Goal: Transaction & Acquisition: Purchase product/service

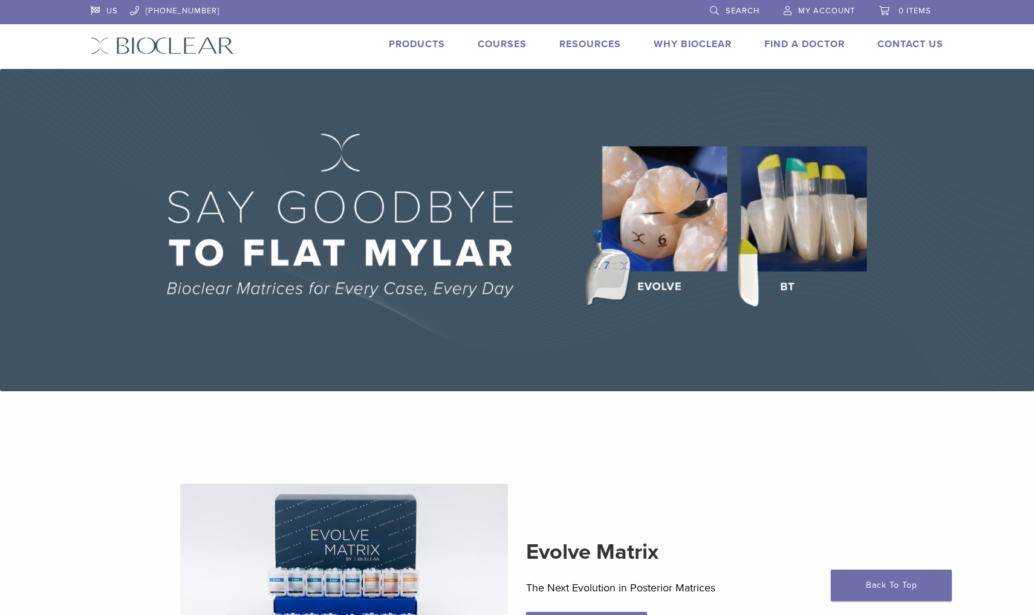
click at [413, 48] on link "Products" at bounding box center [417, 44] width 56 height 12
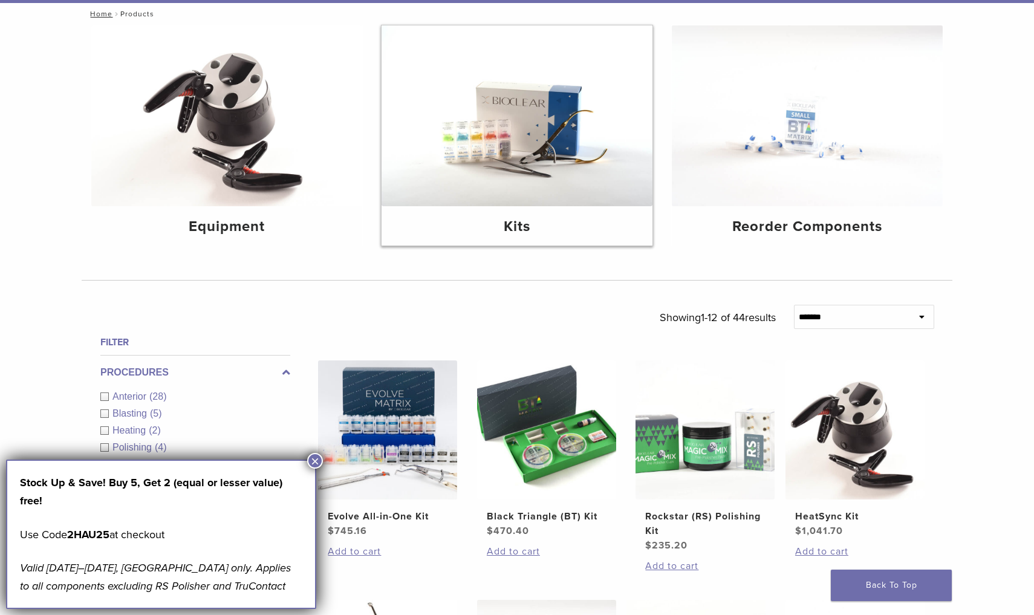
scroll to position [138, 0]
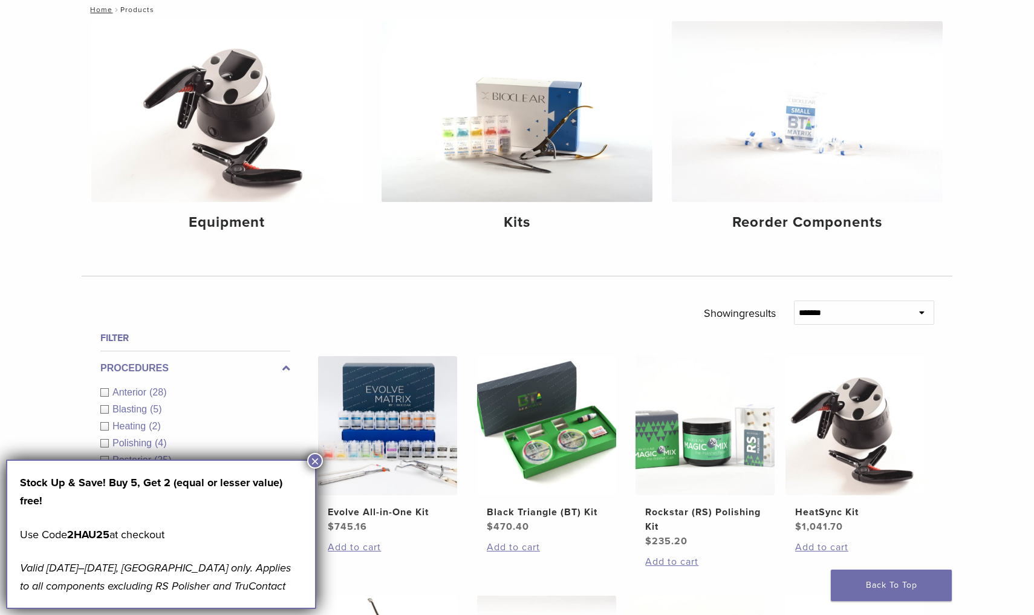
click at [316, 462] on button "×" at bounding box center [315, 461] width 16 height 16
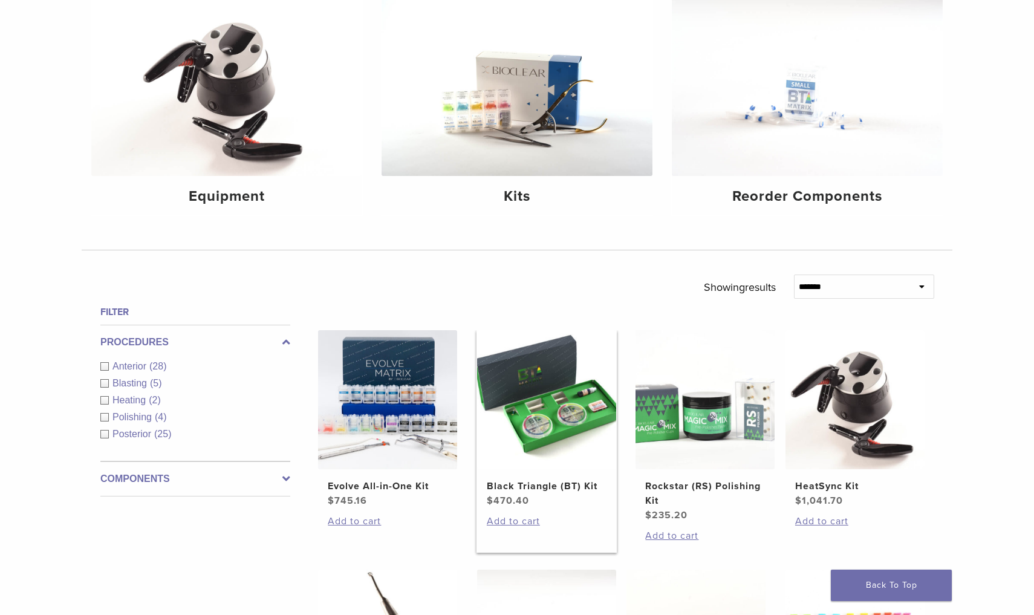
scroll to position [167, 0]
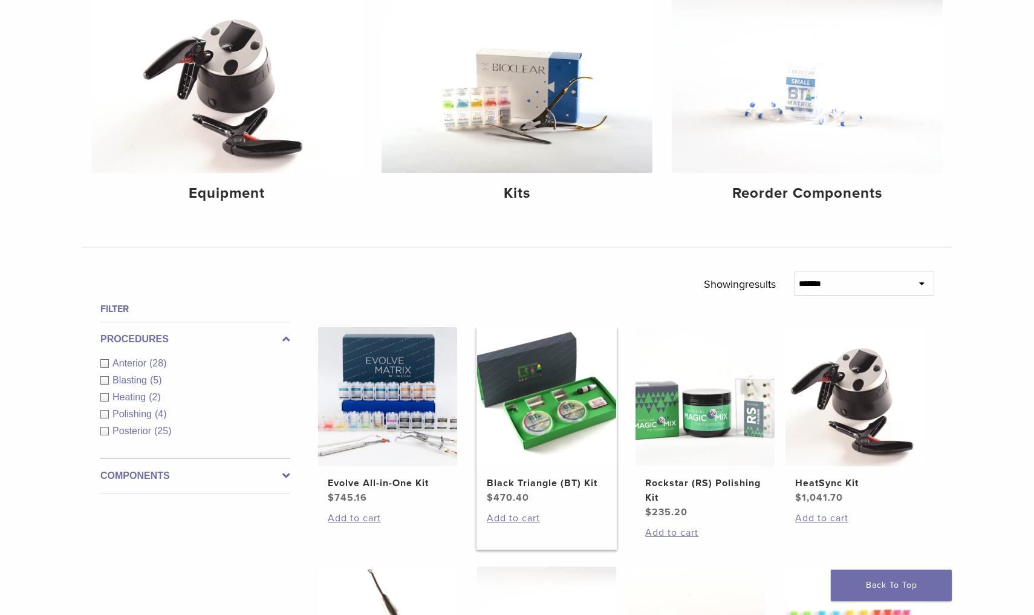
click at [549, 417] on img at bounding box center [546, 396] width 139 height 139
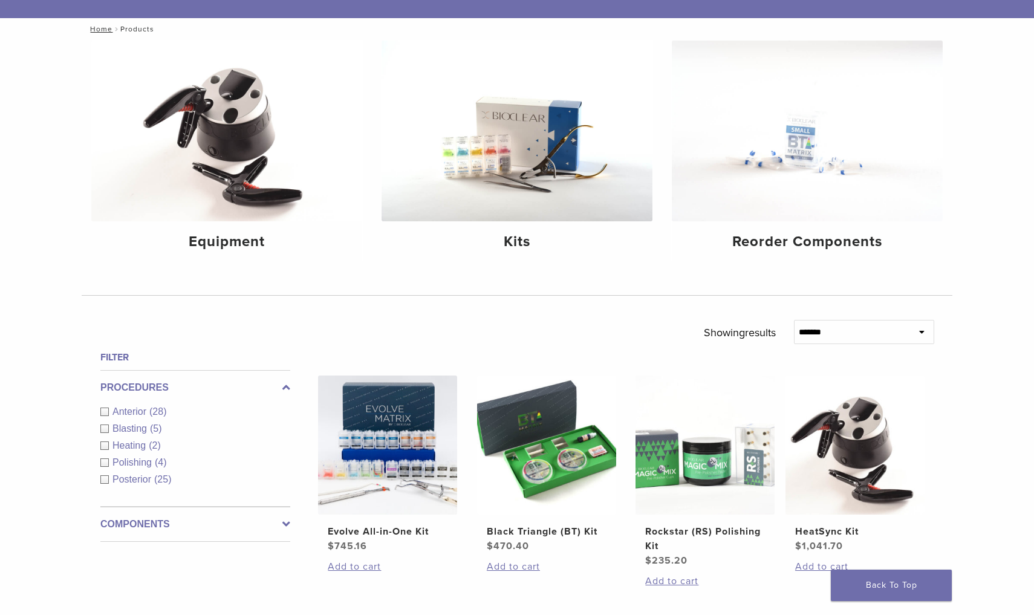
scroll to position [112, 0]
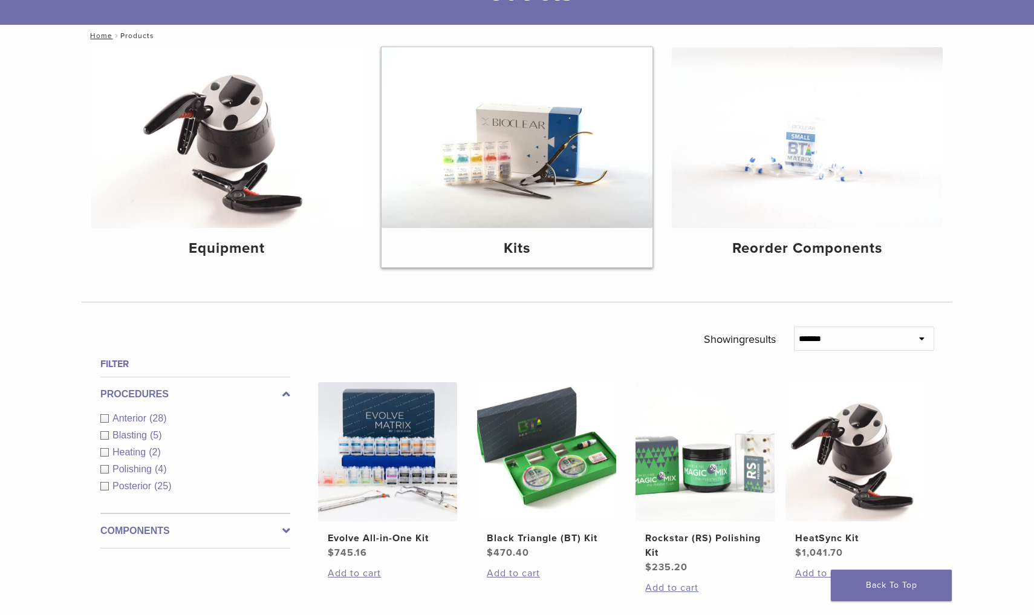
click at [563, 194] on img at bounding box center [517, 137] width 271 height 181
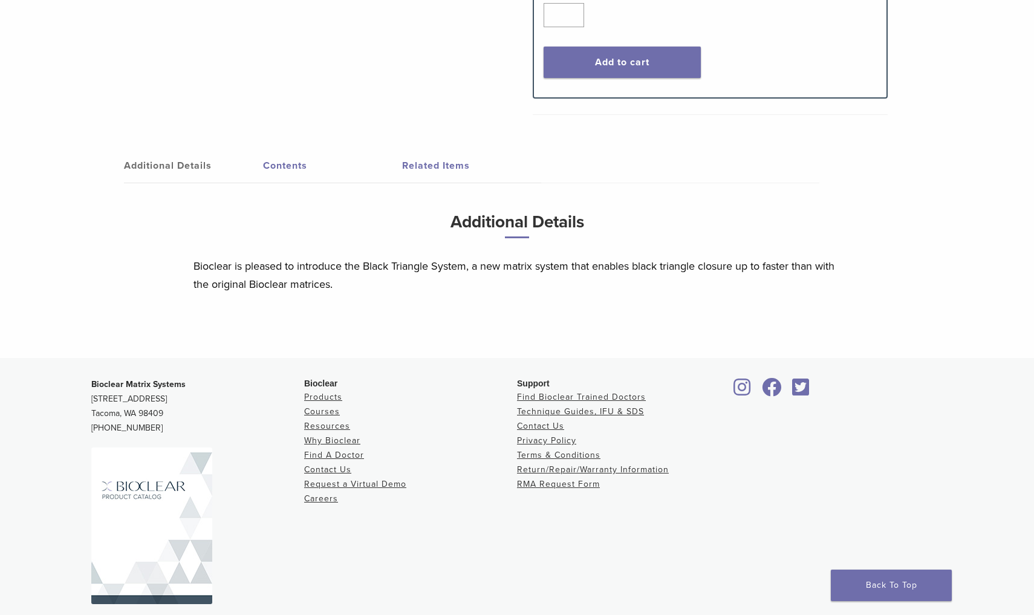
scroll to position [557, 0]
click at [278, 170] on link "Contents" at bounding box center [332, 165] width 139 height 34
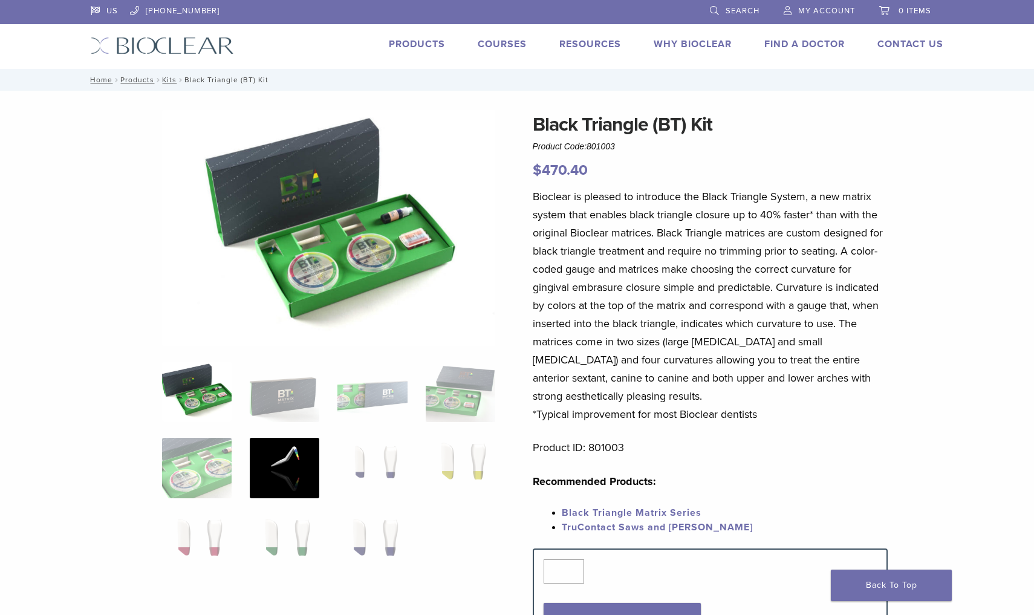
scroll to position [0, 0]
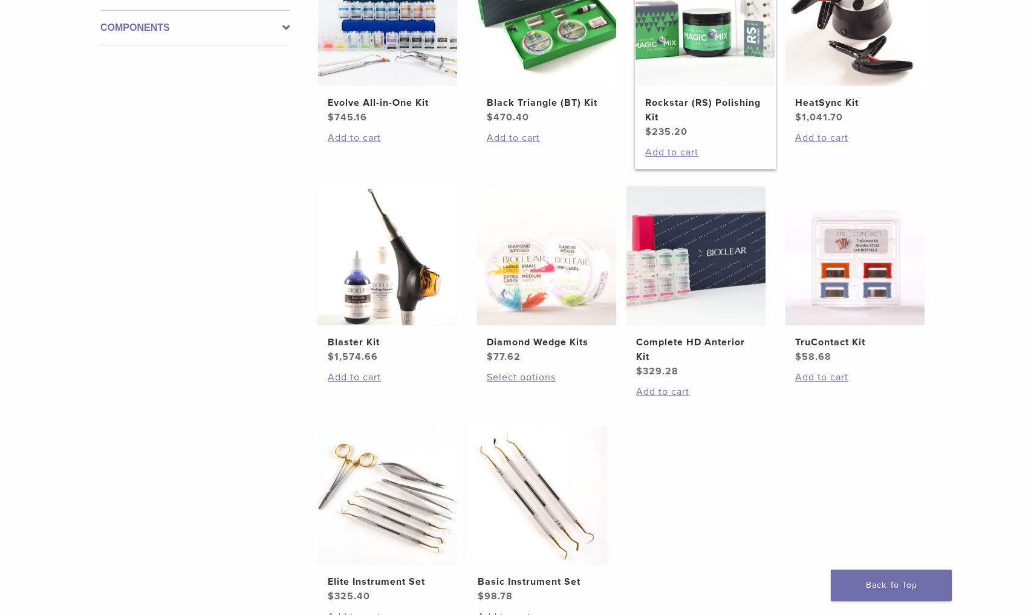
scroll to position [337, 0]
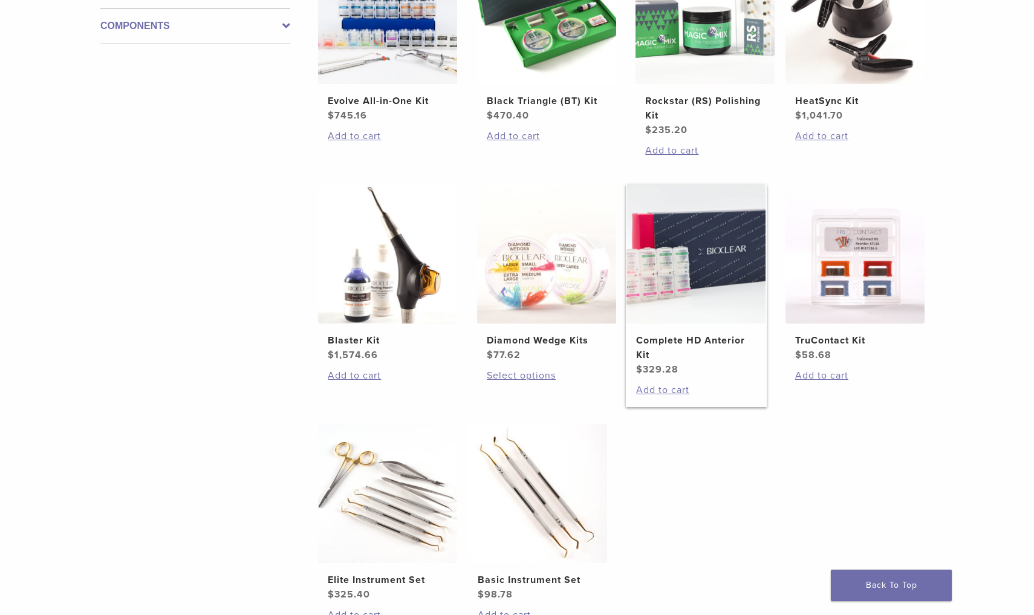
click at [703, 277] on img at bounding box center [696, 254] width 139 height 139
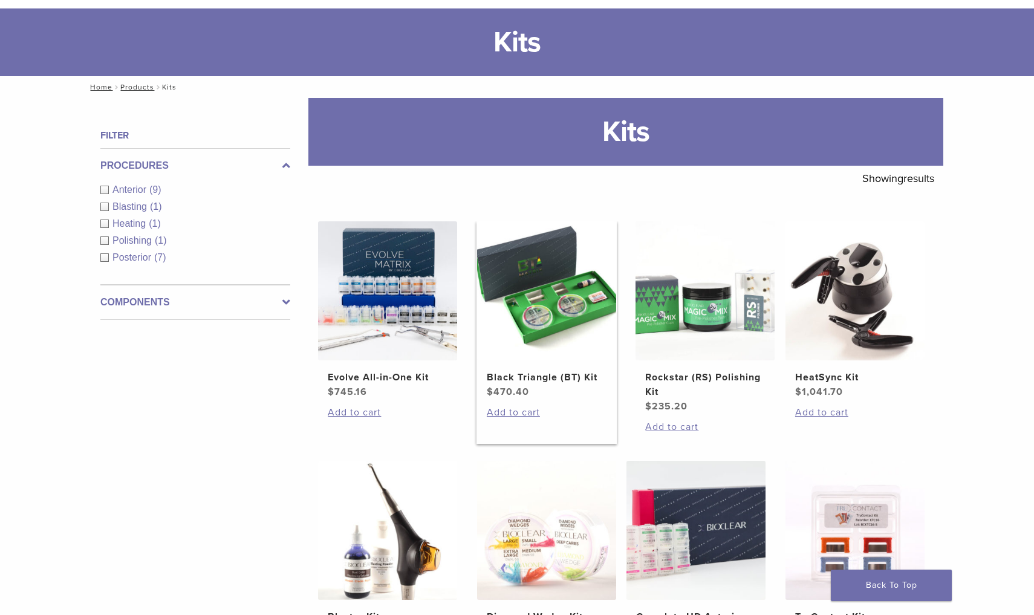
scroll to position [48, 0]
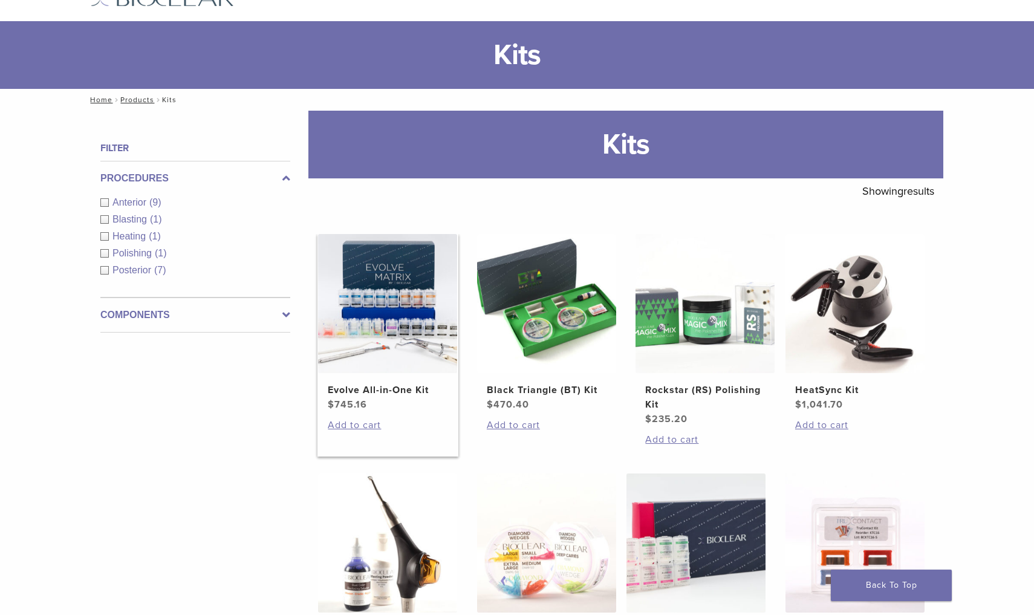
click at [397, 302] on img at bounding box center [387, 303] width 139 height 139
click at [370, 330] on img at bounding box center [387, 303] width 139 height 139
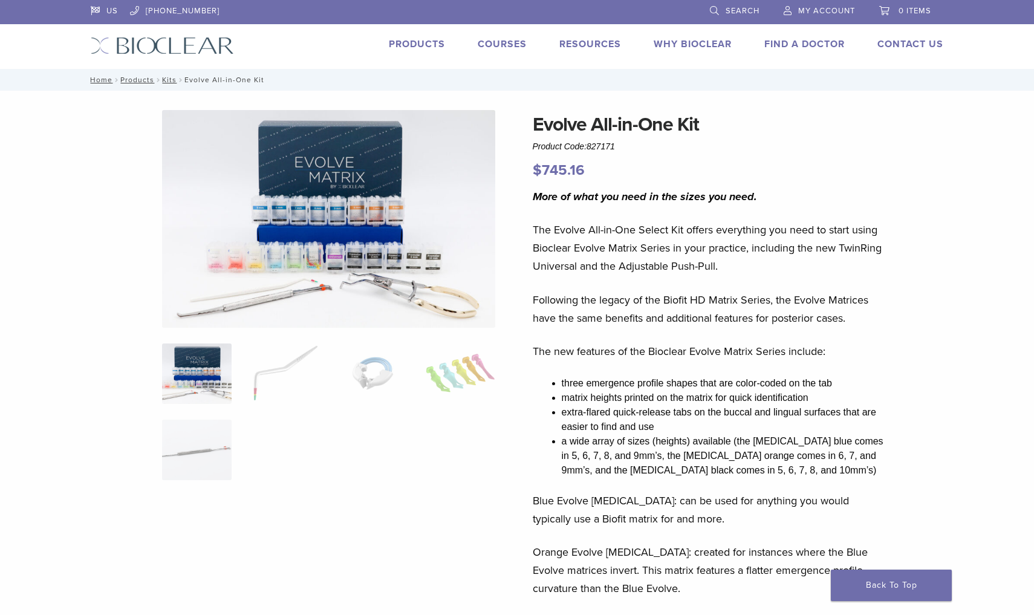
click at [425, 44] on link "Products" at bounding box center [417, 44] width 56 height 12
